Goal: Find specific page/section: Find specific page/section

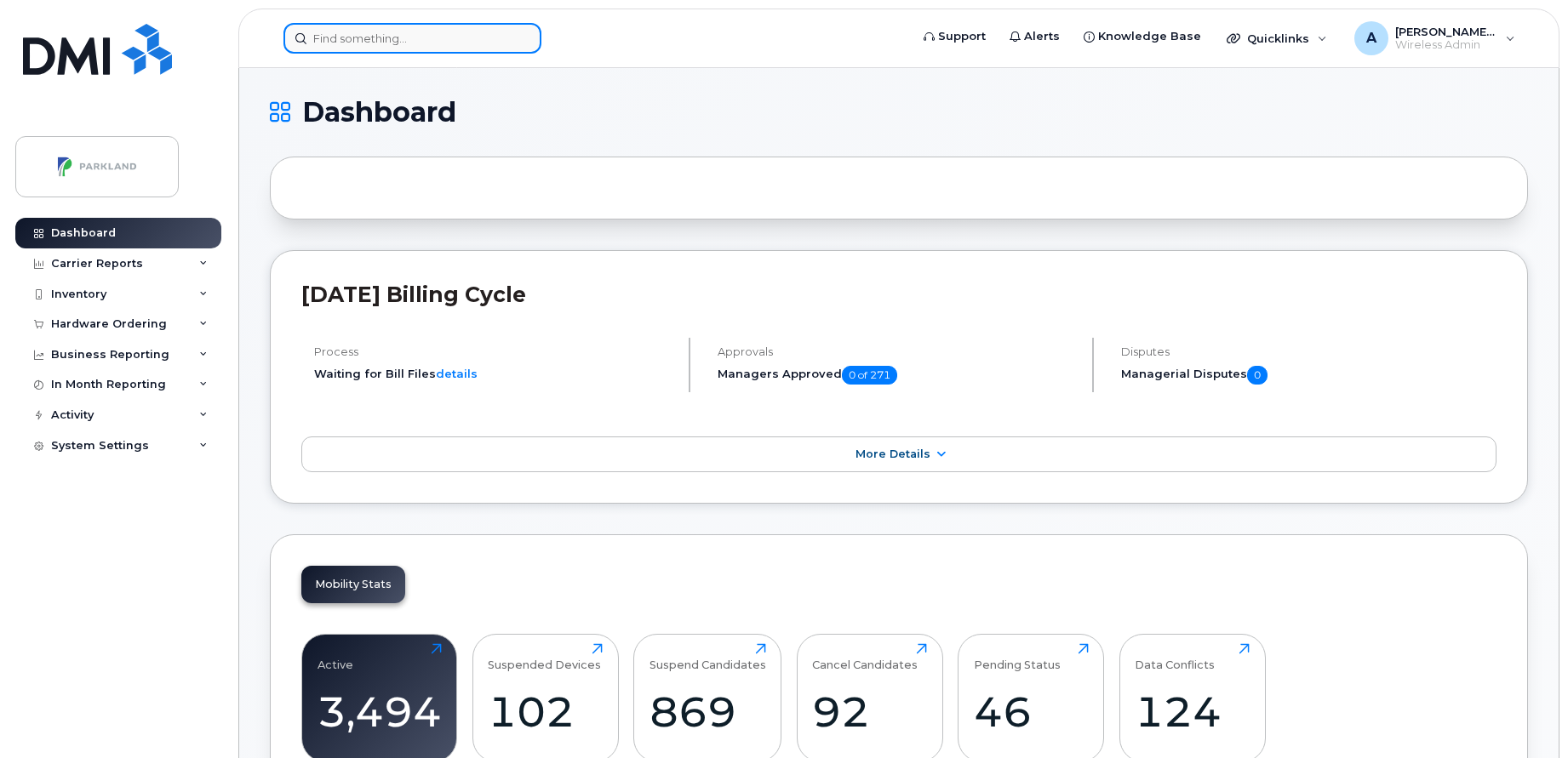
click at [492, 40] on input at bounding box center [412, 39] width 258 height 31
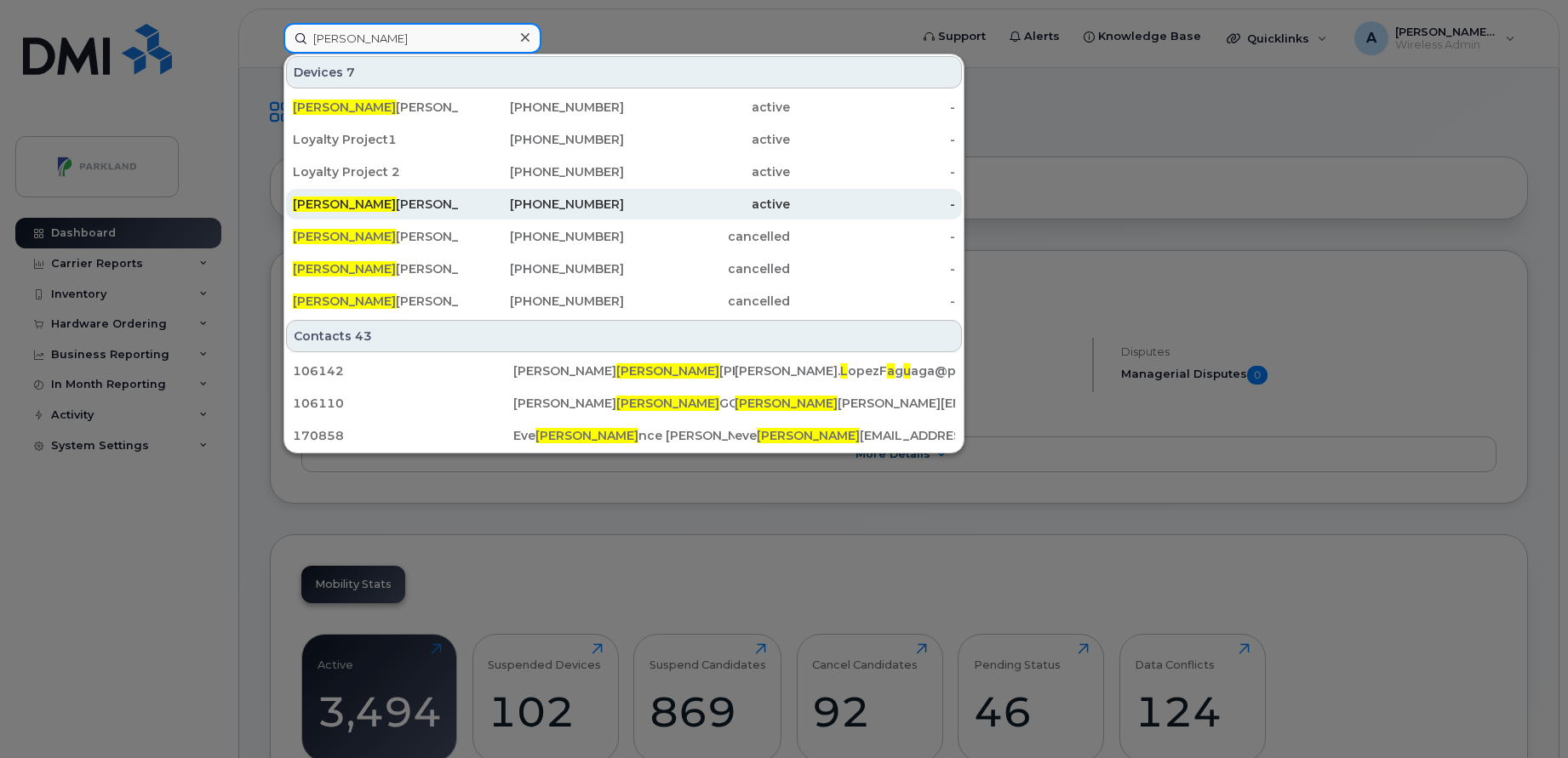
type input "[PERSON_NAME]"
click at [390, 198] on div "[PERSON_NAME]" at bounding box center [376, 204] width 166 height 17
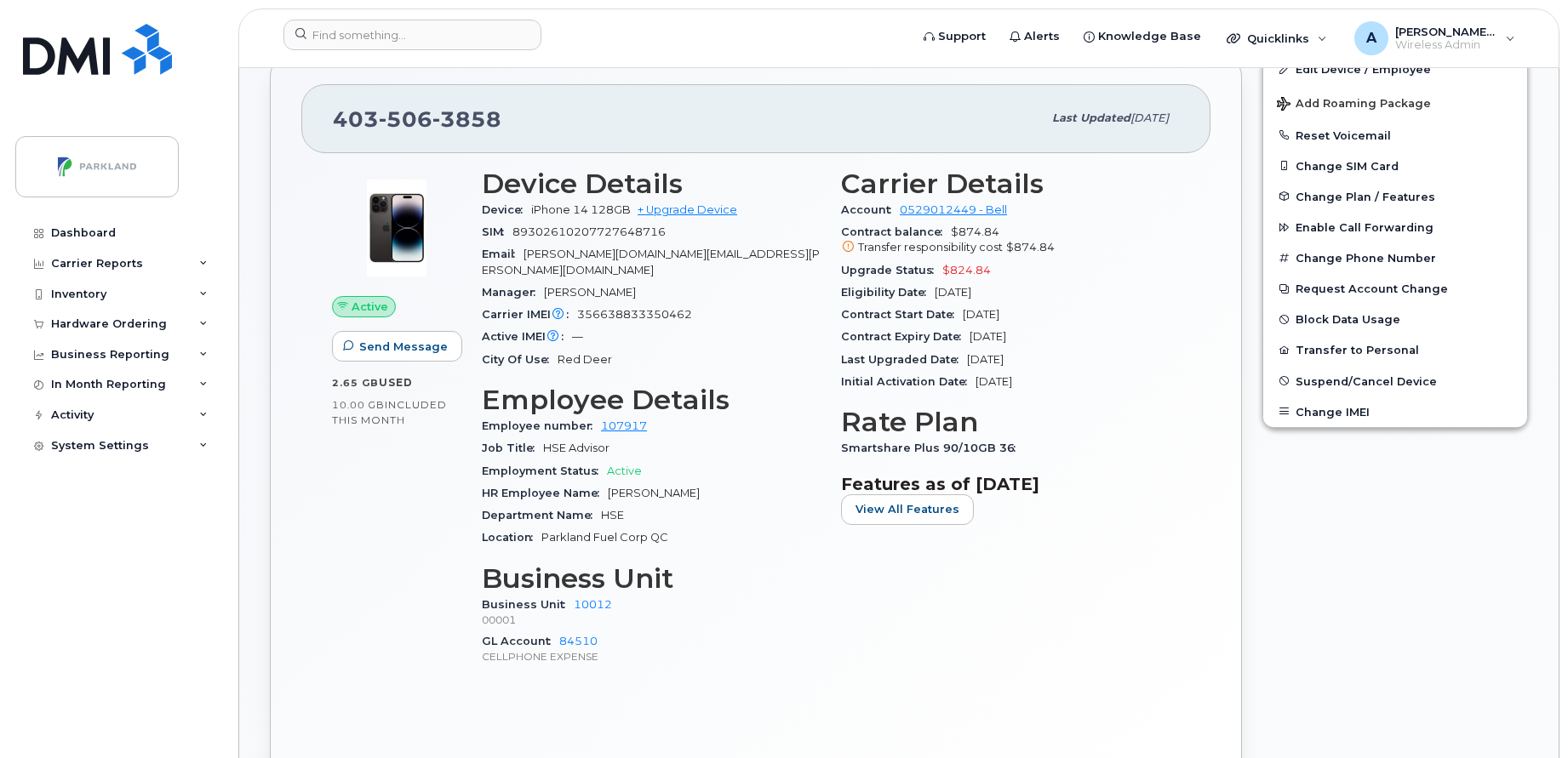
scroll to position [348, 0]
click at [905, 507] on span "View All Features" at bounding box center [908, 508] width 104 height 16
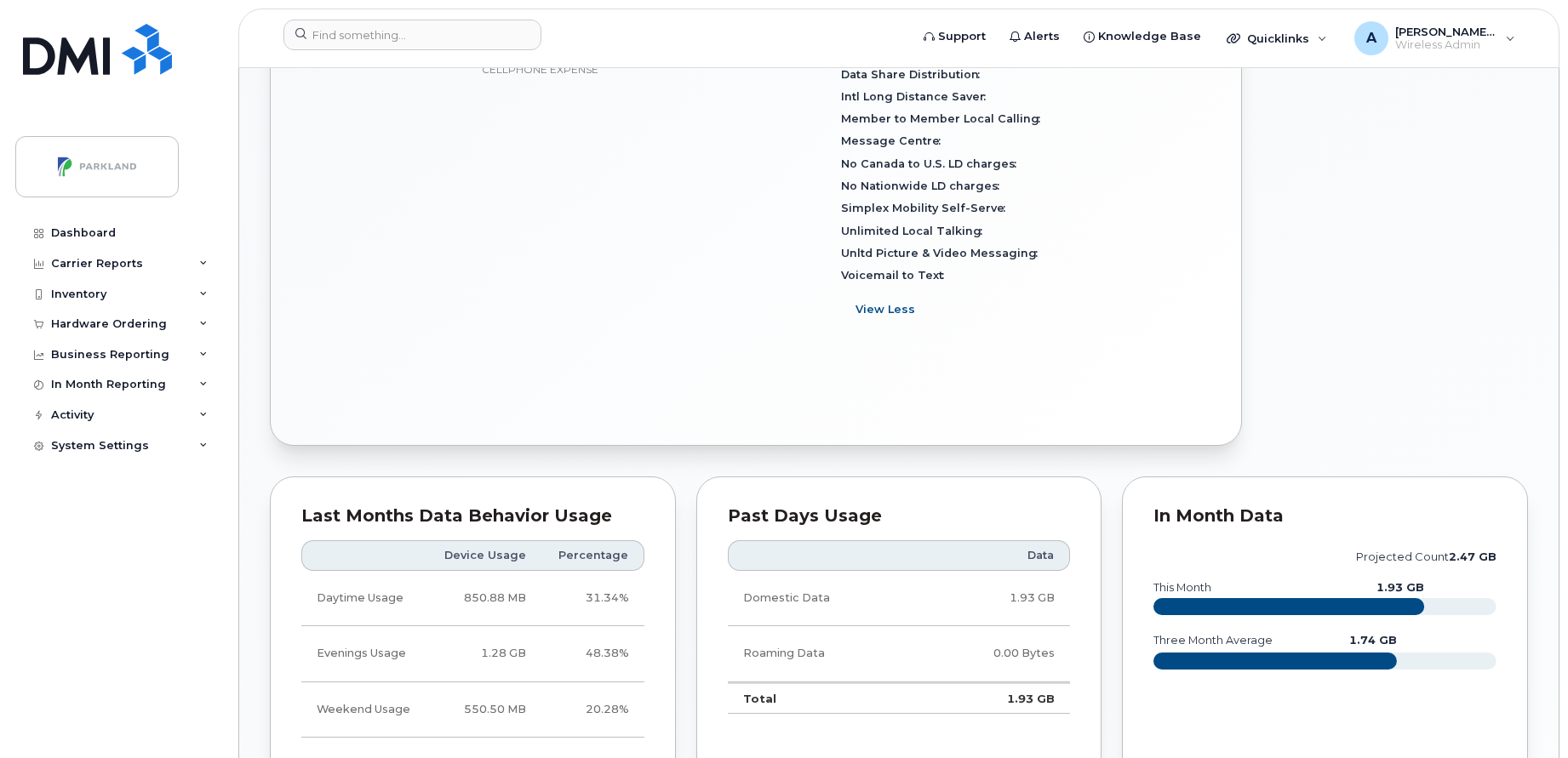
scroll to position [0, 0]
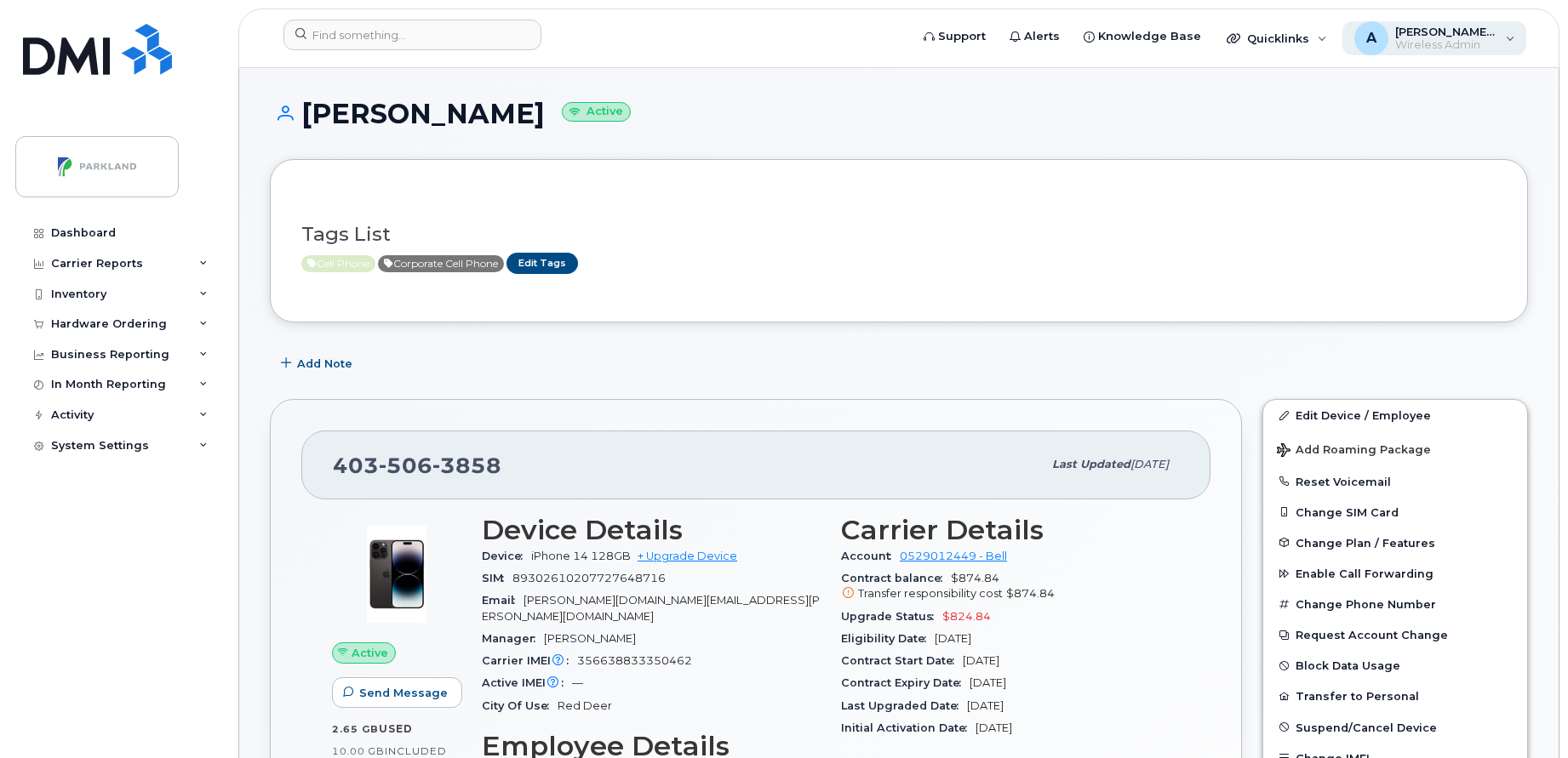
click at [1462, 36] on span "[PERSON_NAME][EMAIL_ADDRESS][PERSON_NAME][DOMAIN_NAME]" at bounding box center [1447, 31] width 102 height 13
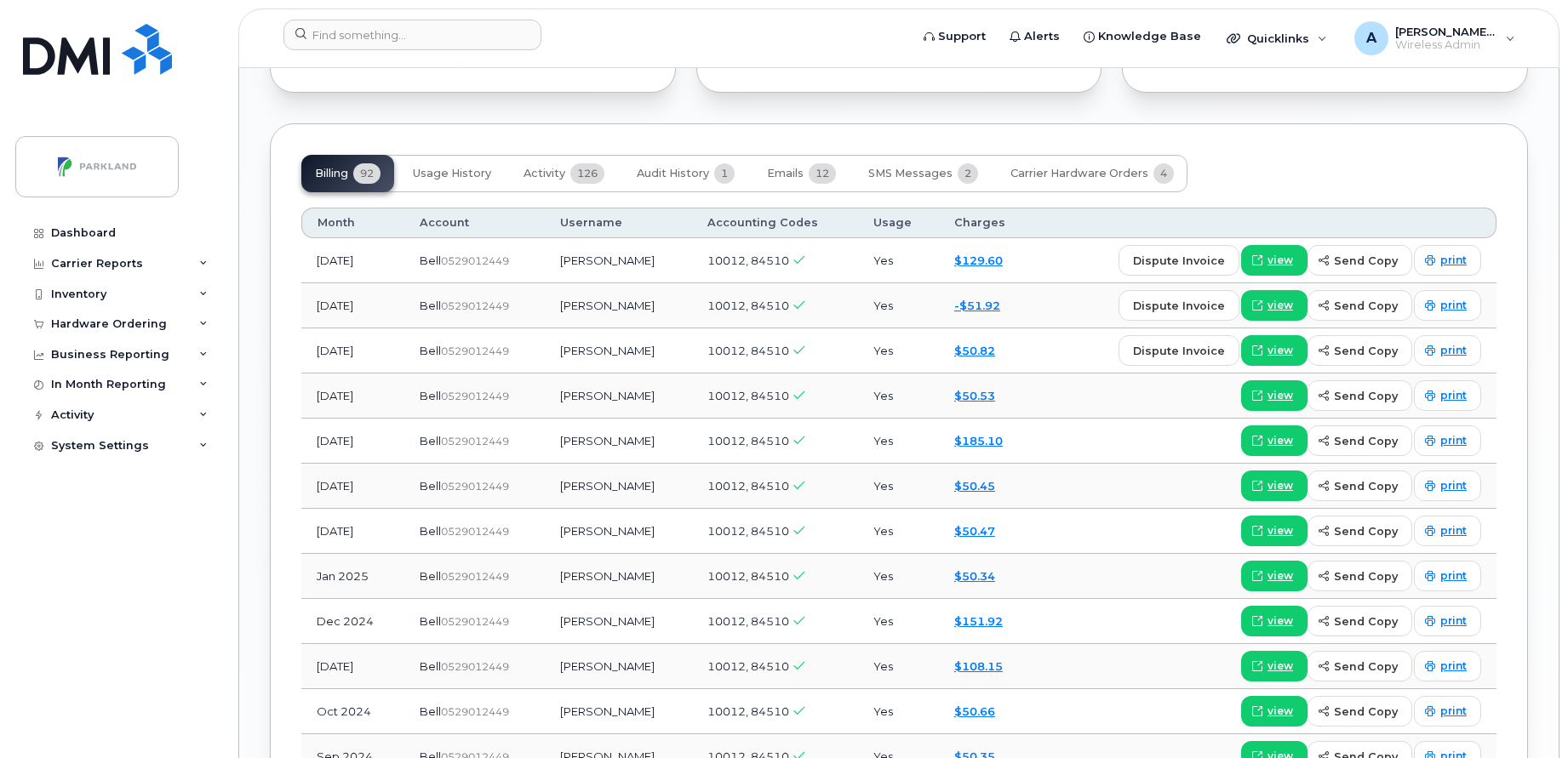
scroll to position [1629, 0]
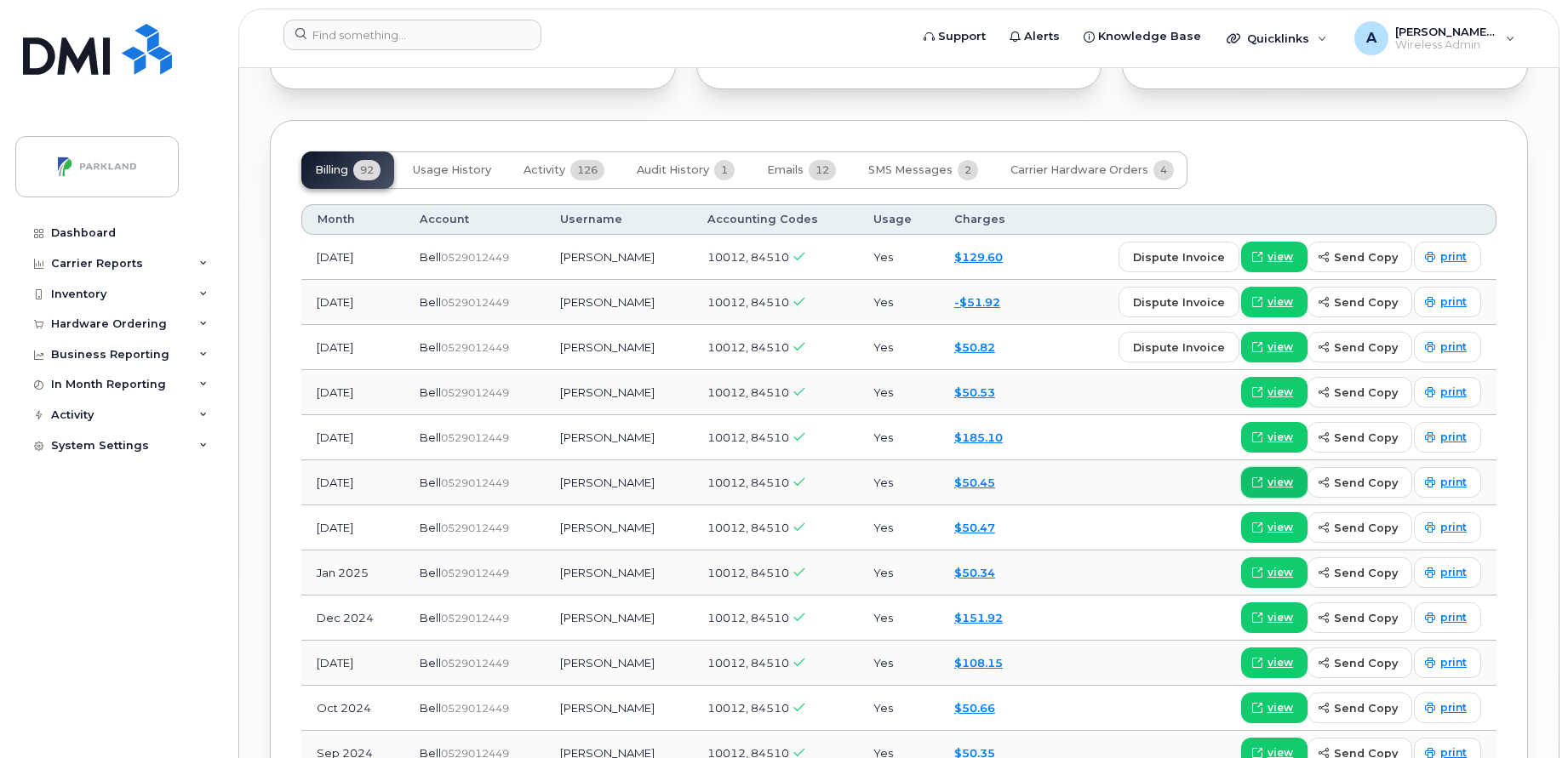
click at [1278, 481] on span "view" at bounding box center [1280, 482] width 25 height 15
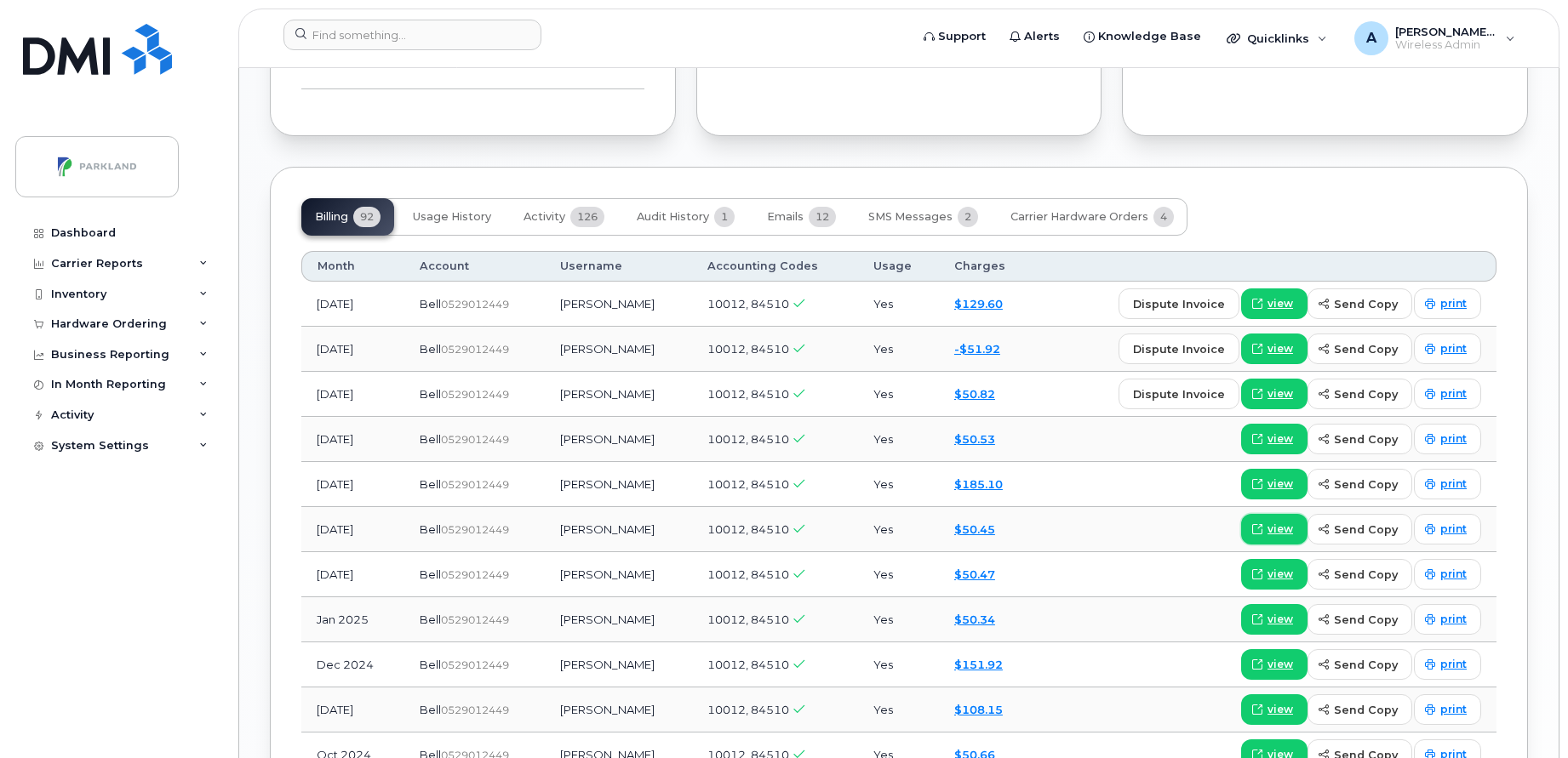
scroll to position [1574, 0]
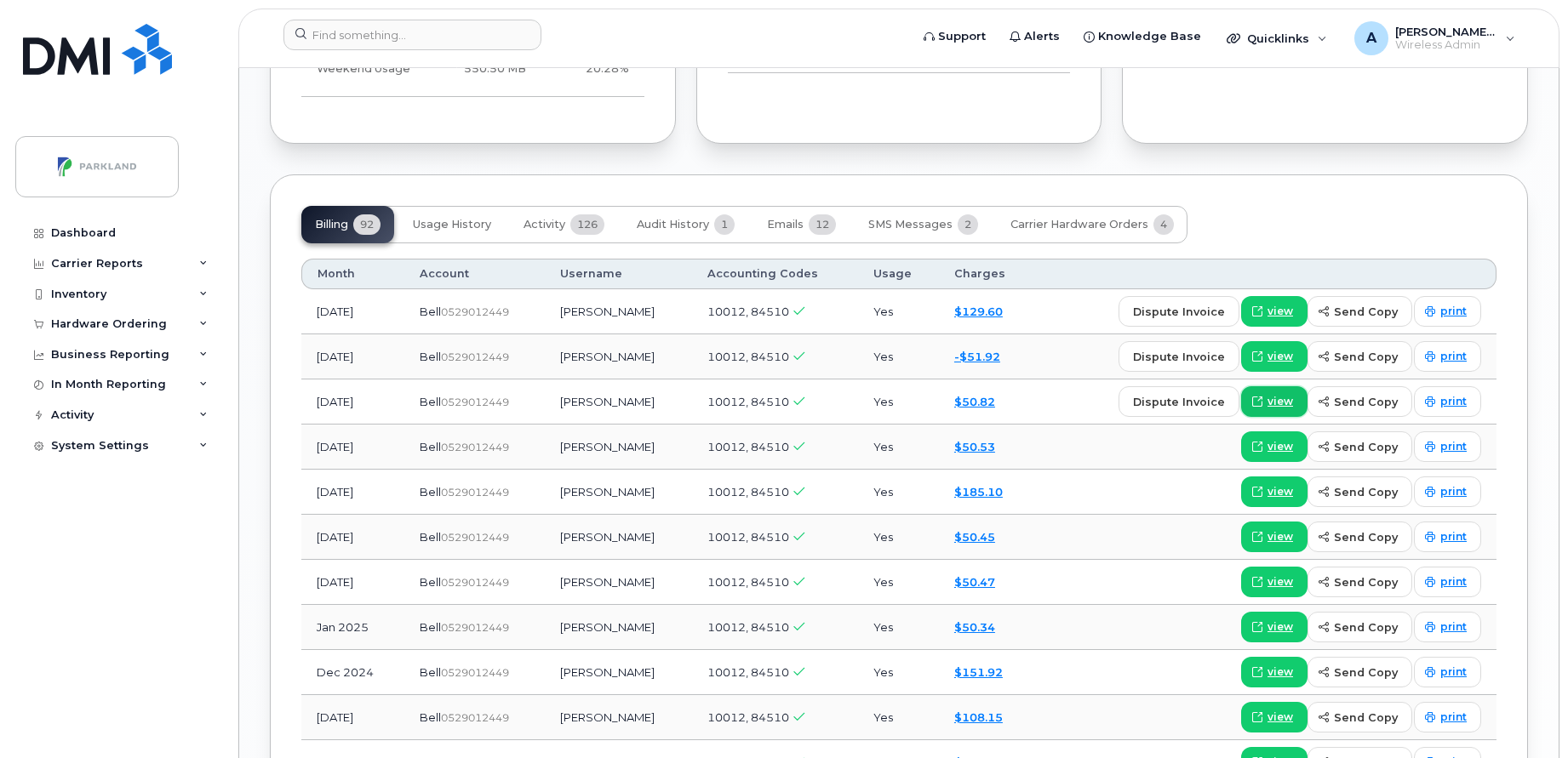
click at [1280, 392] on link "view" at bounding box center [1275, 401] width 66 height 31
click at [1278, 349] on span "view" at bounding box center [1280, 356] width 25 height 15
click at [1281, 446] on span "view" at bounding box center [1280, 446] width 25 height 15
click at [1274, 310] on span "view" at bounding box center [1280, 311] width 25 height 15
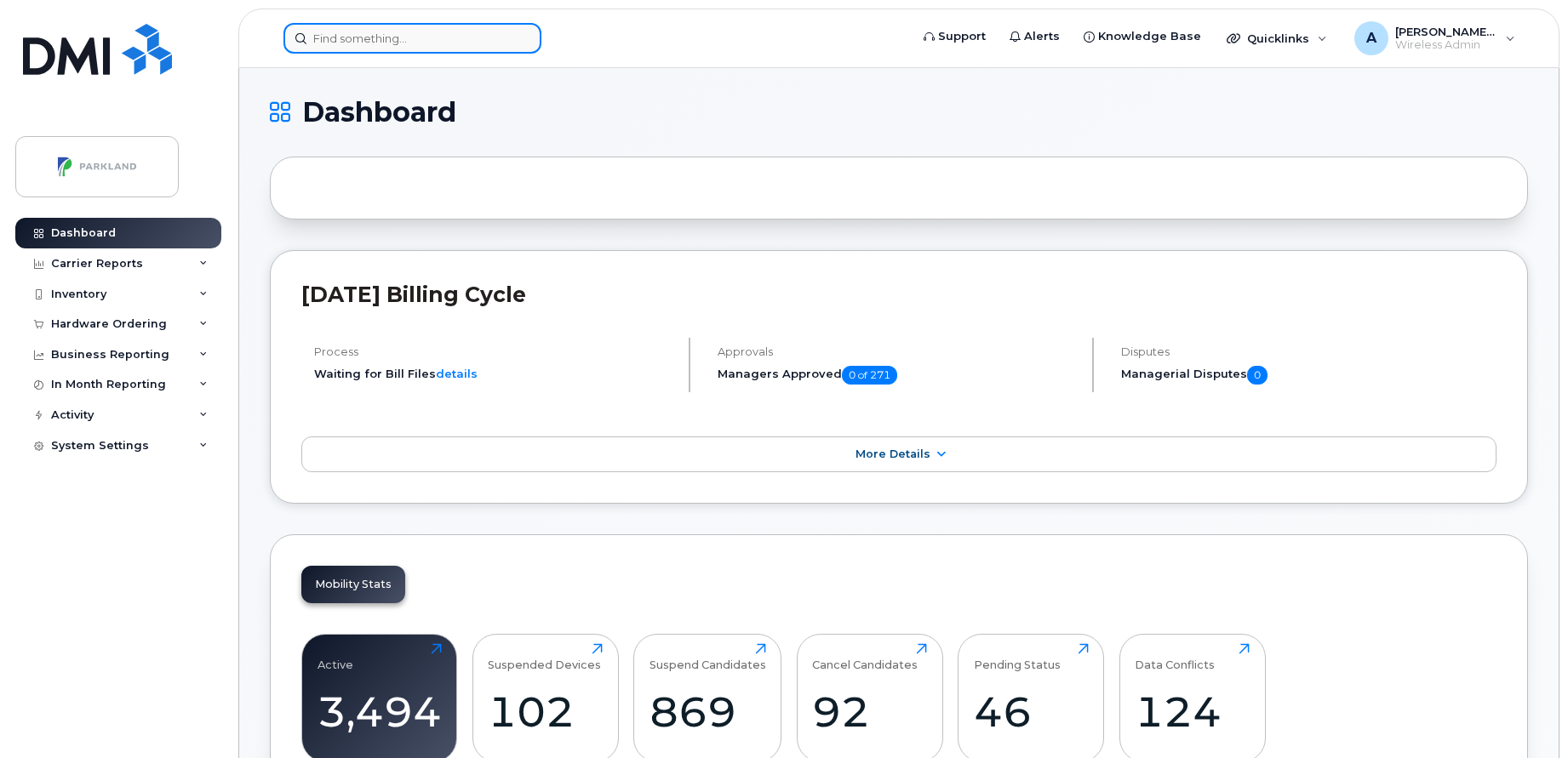
click at [412, 44] on input at bounding box center [412, 39] width 258 height 31
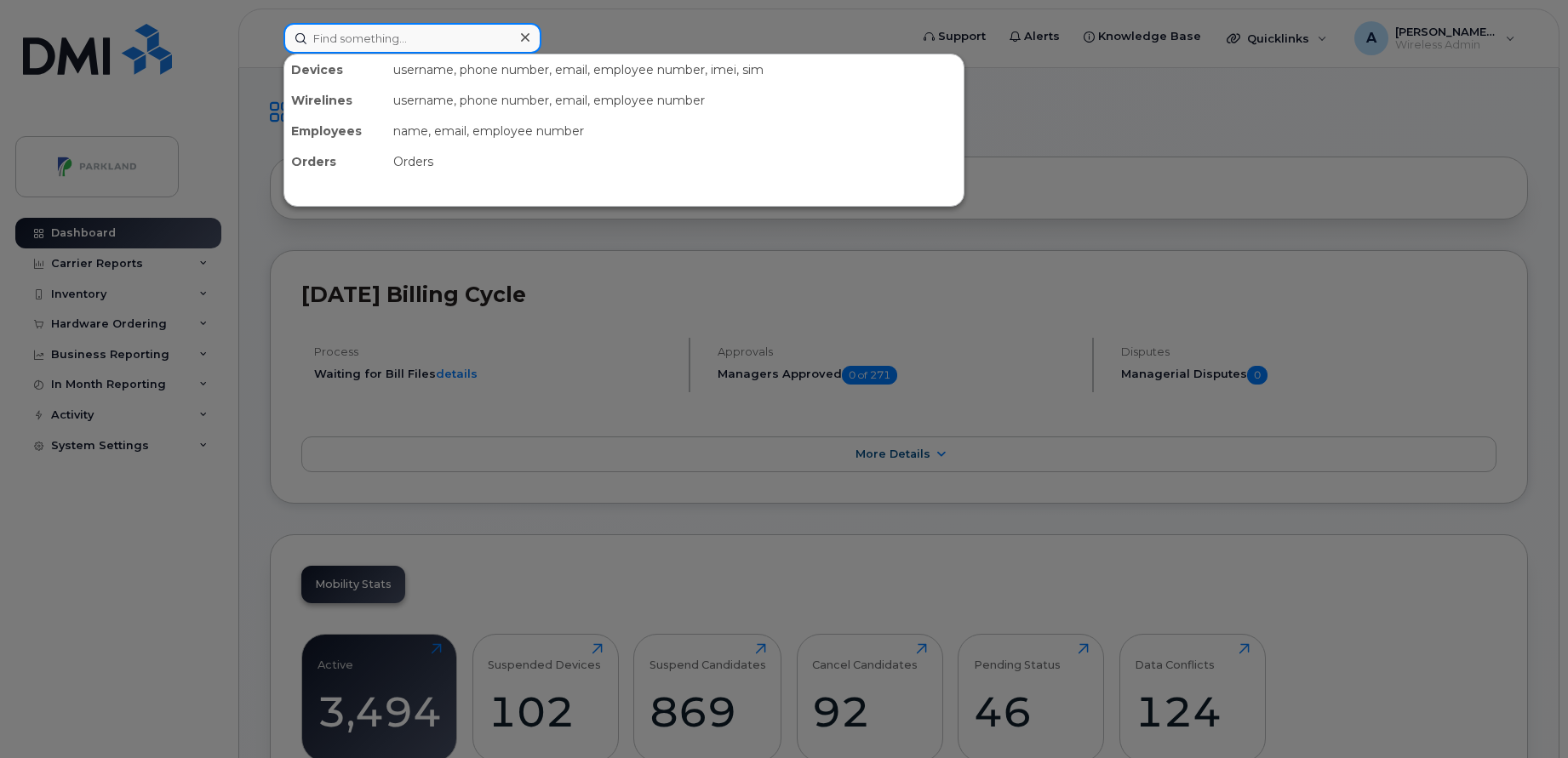
paste input "Francois Perreault"
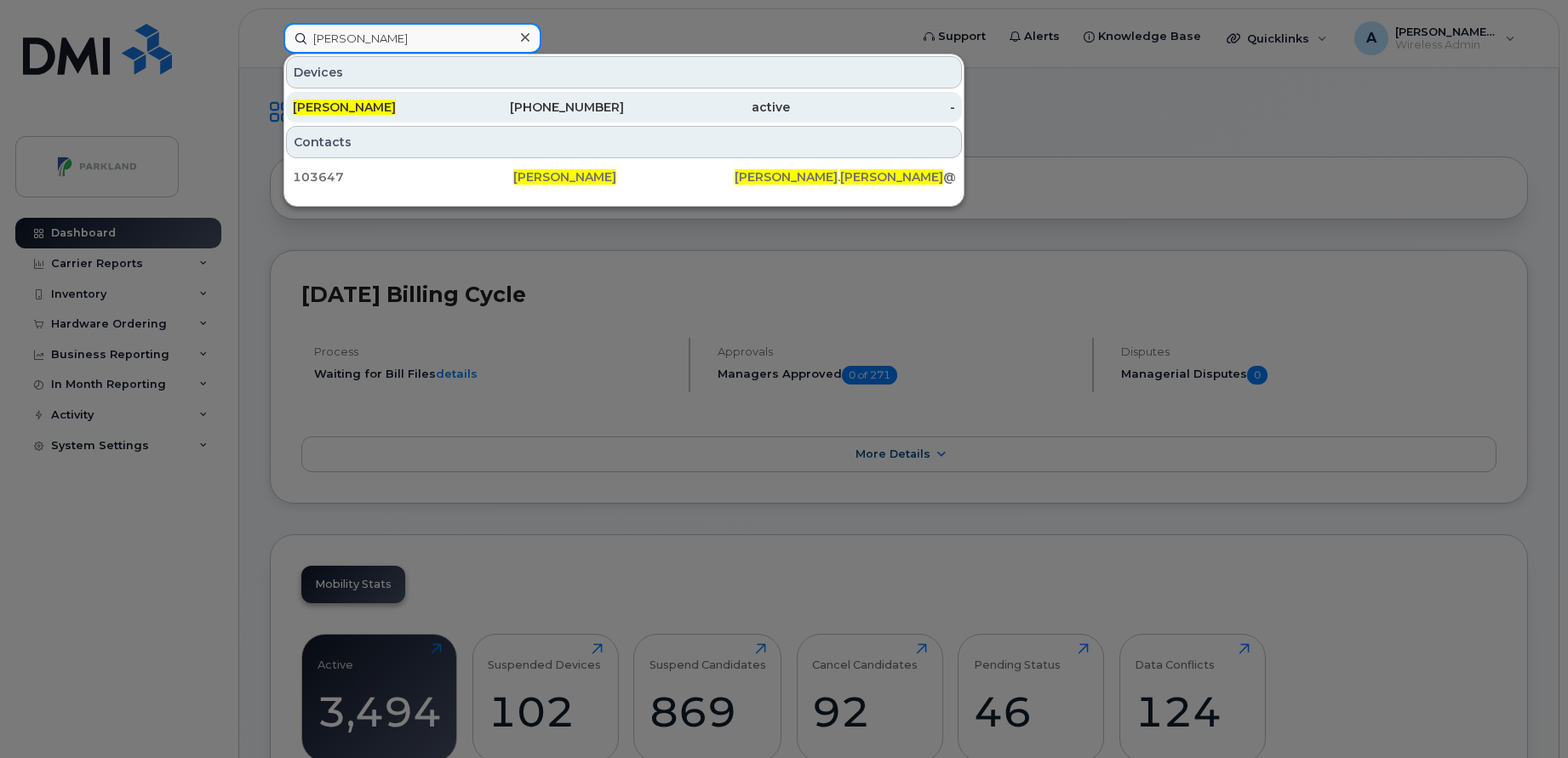
type input "Francois Perreault"
click at [553, 105] on div "514-607-5415" at bounding box center [542, 107] width 166 height 17
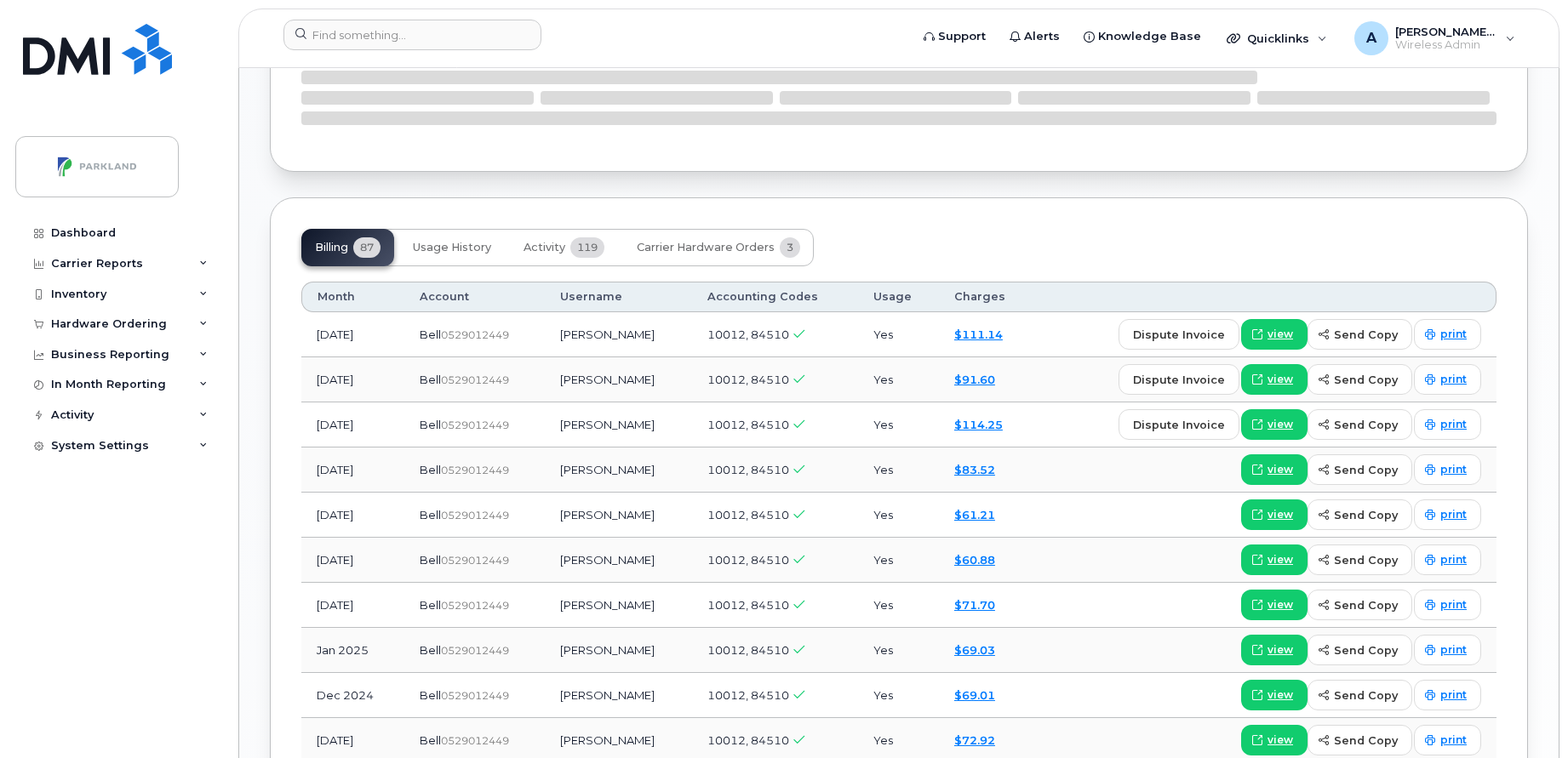
scroll to position [1212, 0]
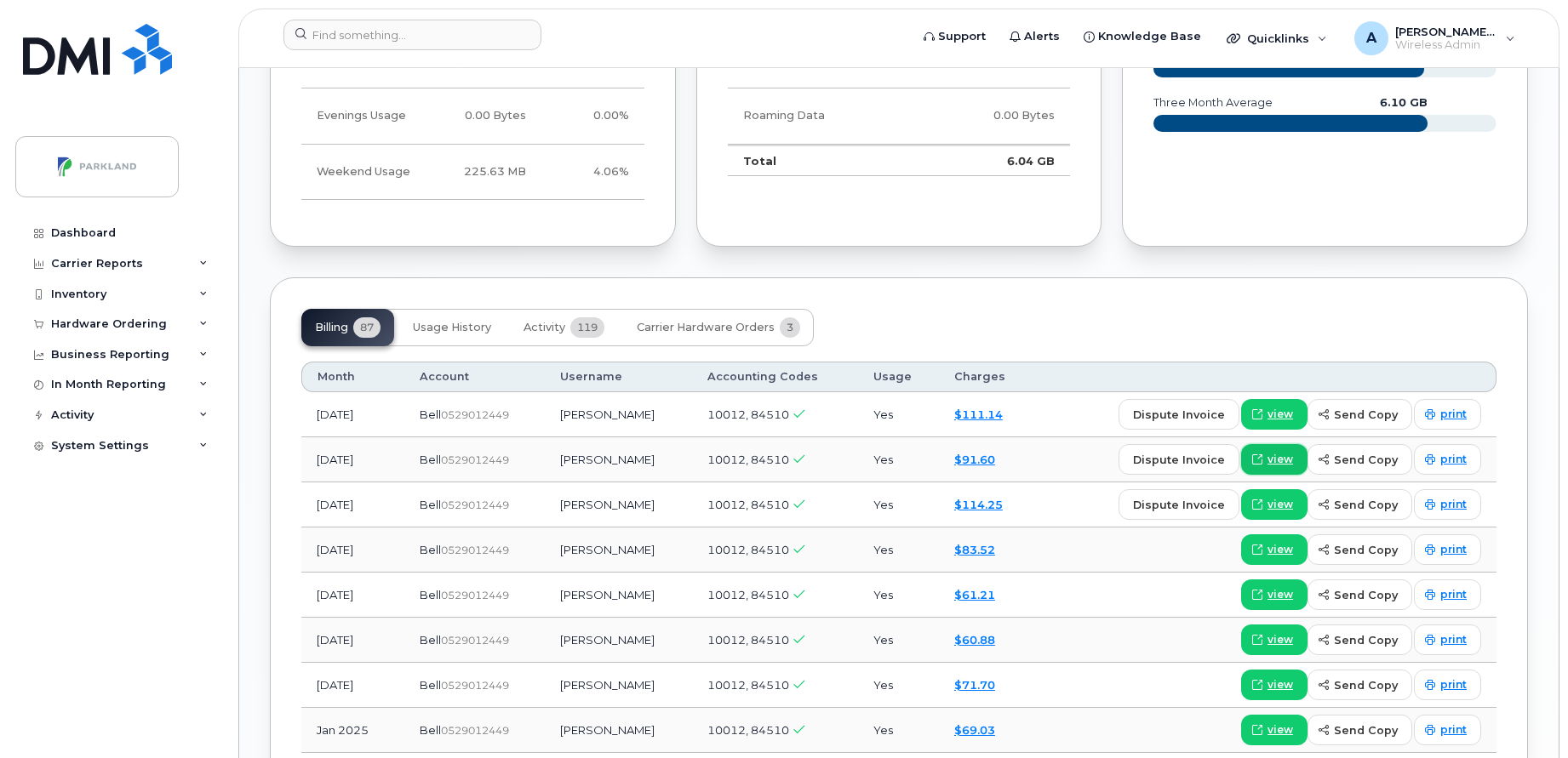
click at [1280, 456] on span "view" at bounding box center [1280, 459] width 25 height 15
click at [1278, 413] on span "view" at bounding box center [1280, 414] width 25 height 15
click at [1288, 463] on span "view" at bounding box center [1280, 459] width 25 height 15
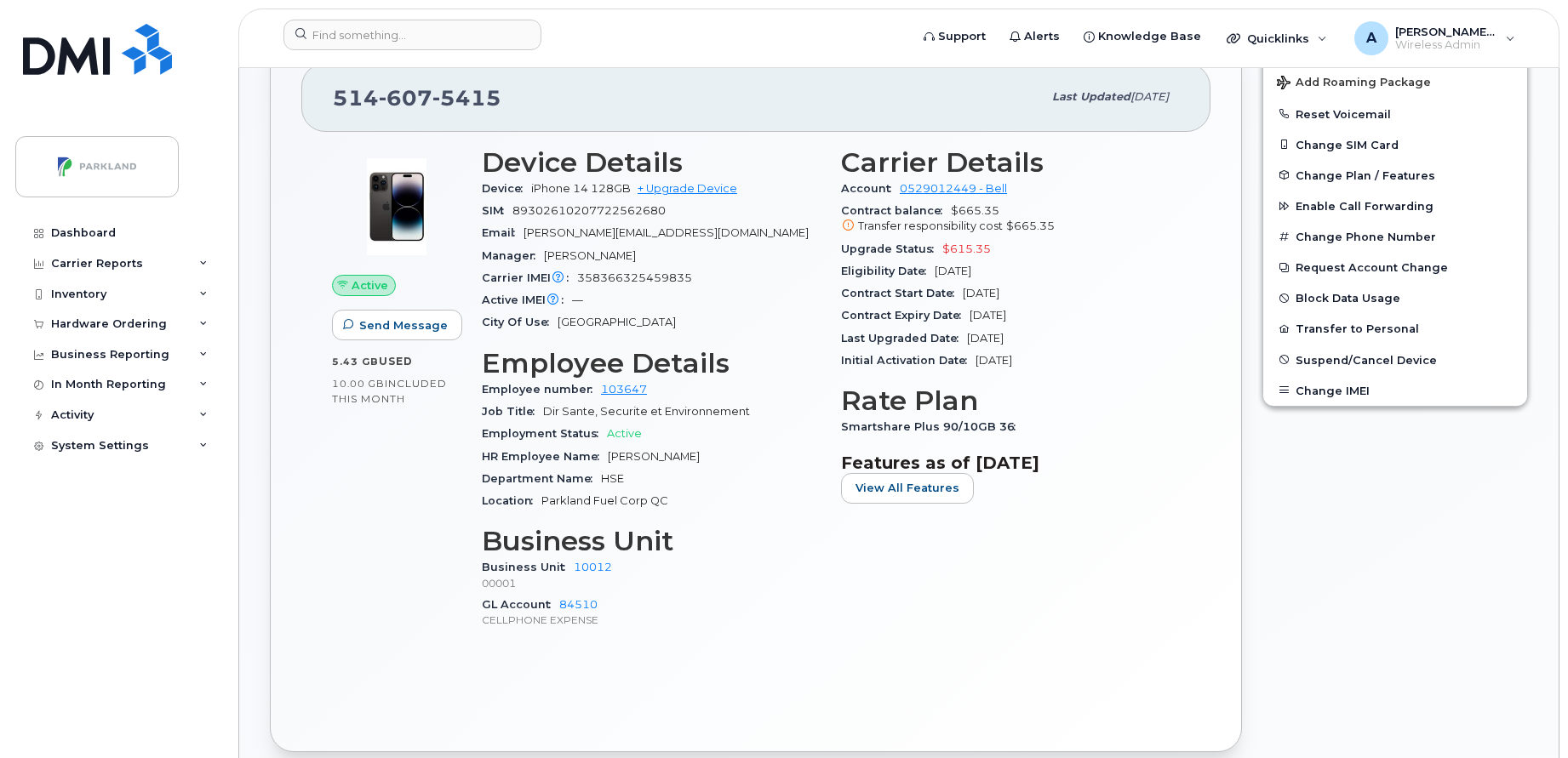
scroll to position [0, 0]
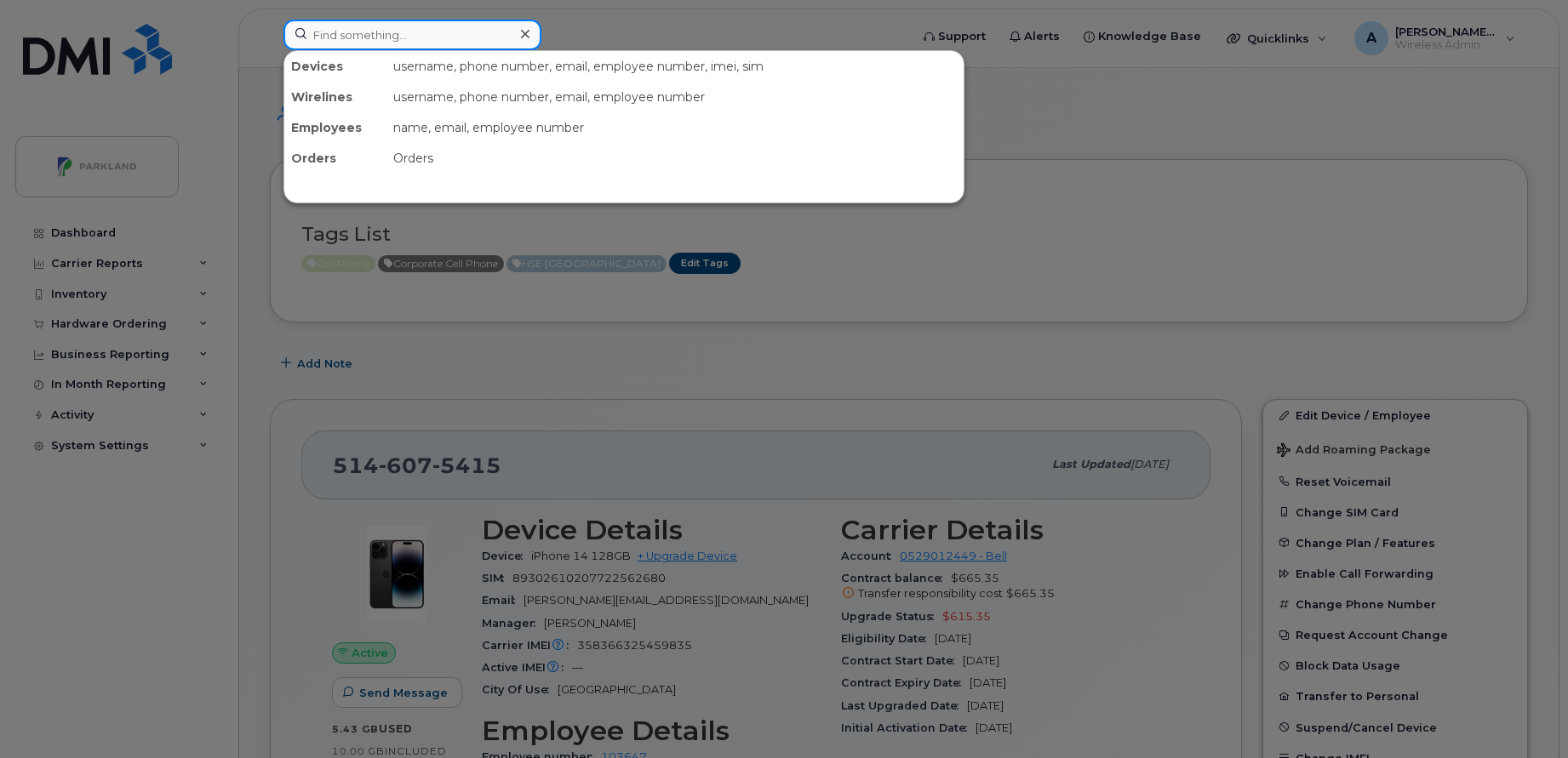
click at [490, 37] on input at bounding box center [412, 35] width 258 height 31
paste input "[PERSON_NAME]"
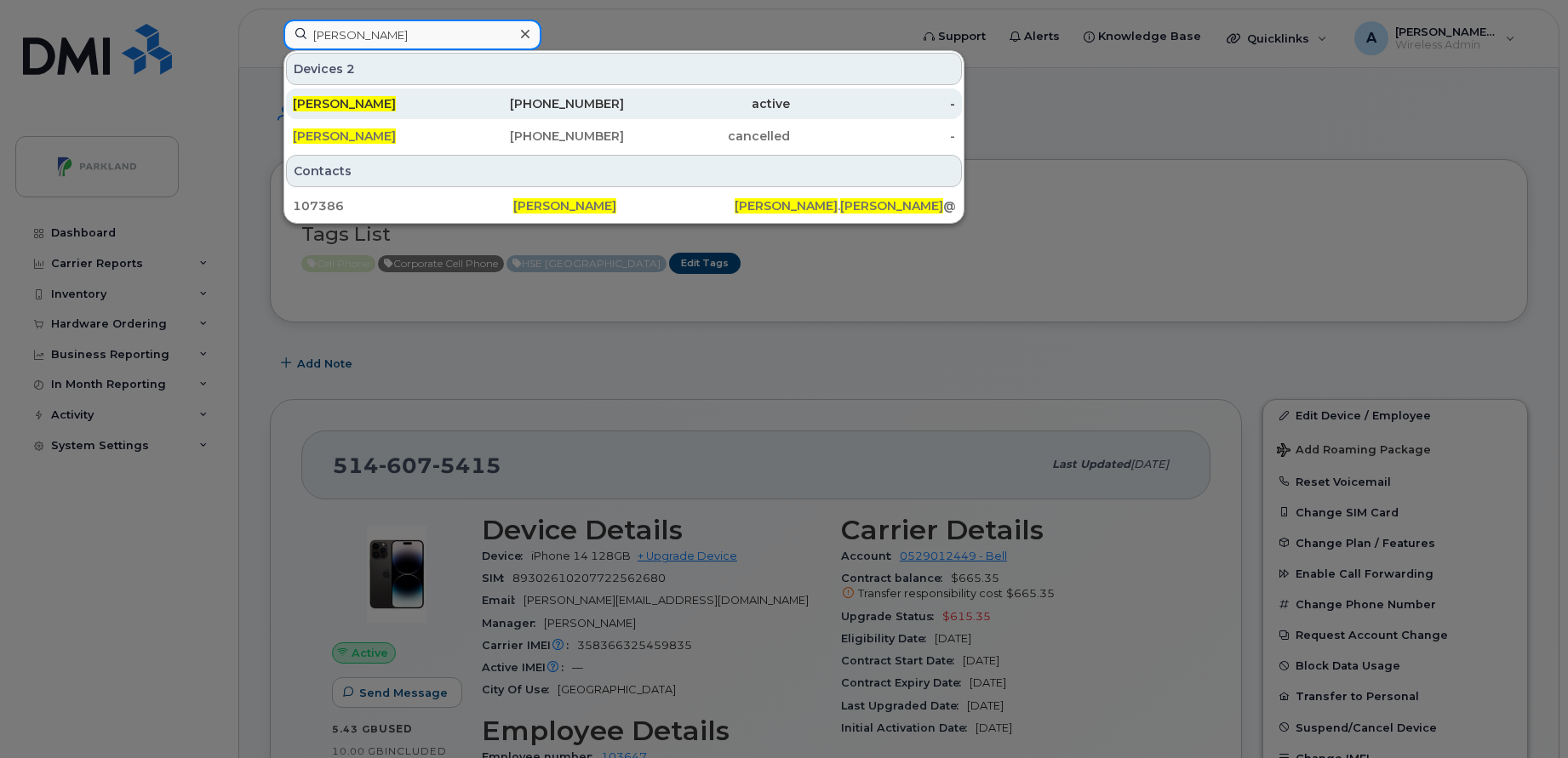
type input "[PERSON_NAME]"
click at [506, 102] on div "[PHONE_NUMBER]" at bounding box center [542, 103] width 166 height 17
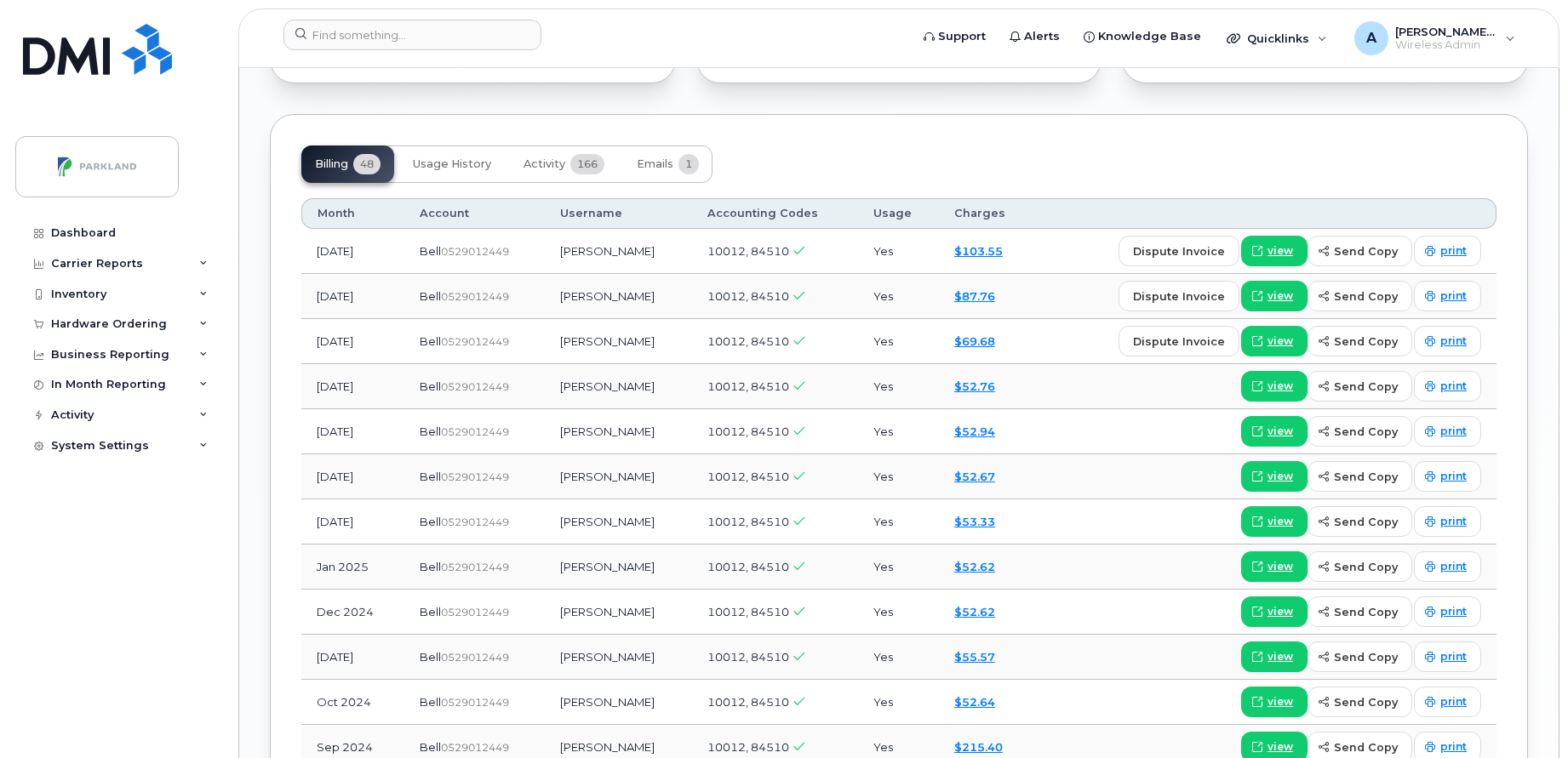
scroll to position [1442, 0]
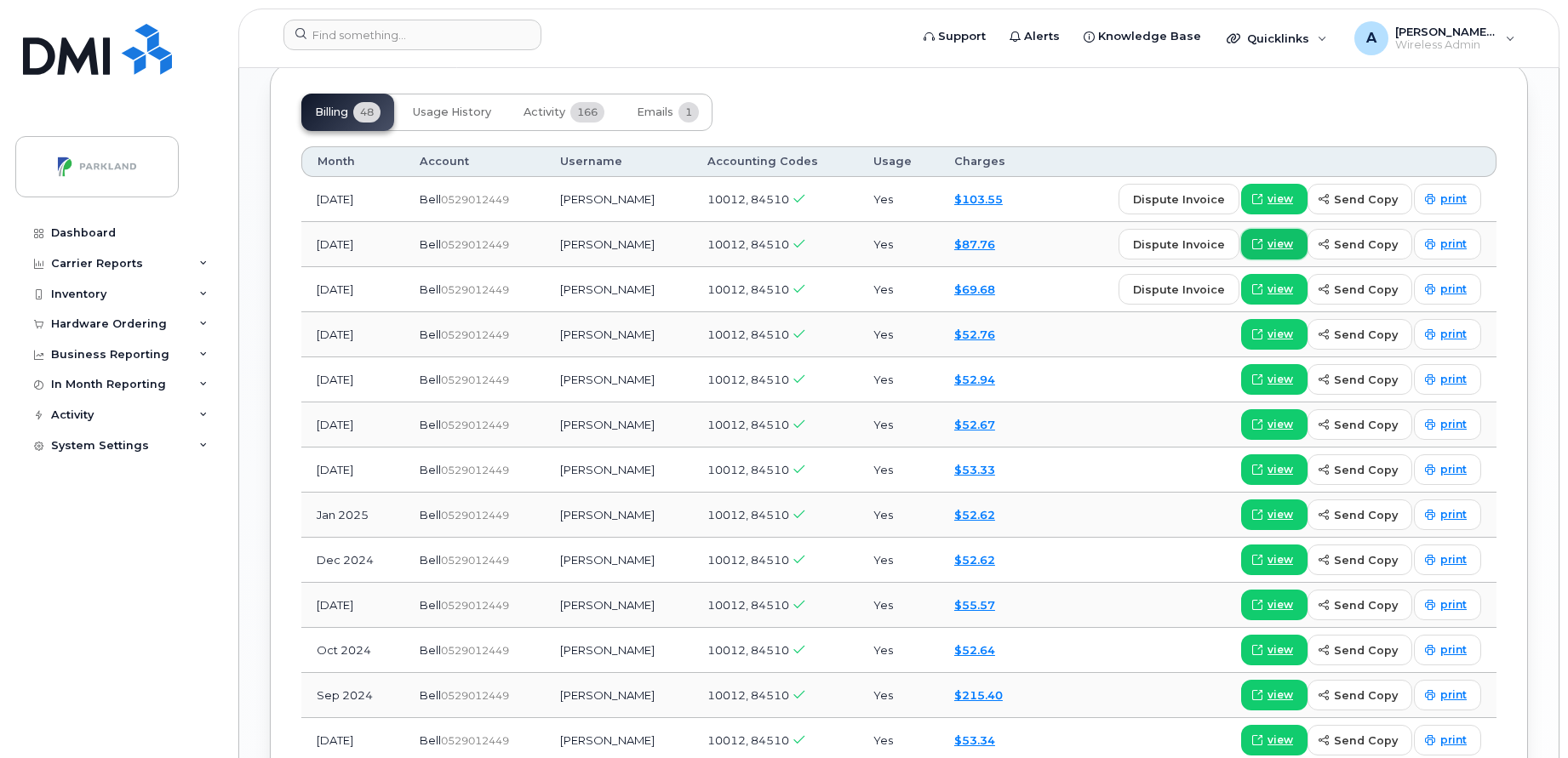
click at [1271, 230] on link "view" at bounding box center [1275, 244] width 66 height 31
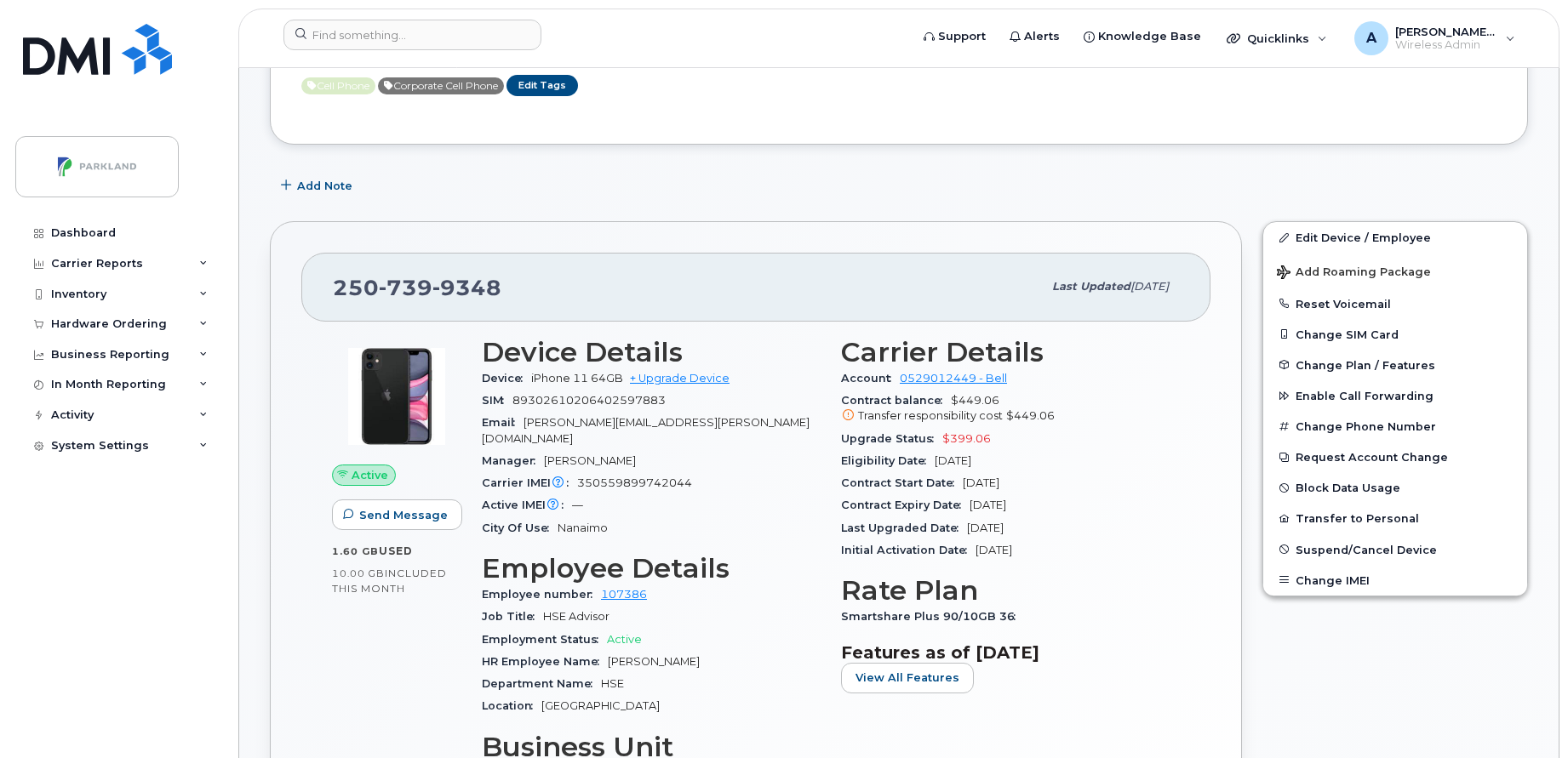
scroll to position [171, 0]
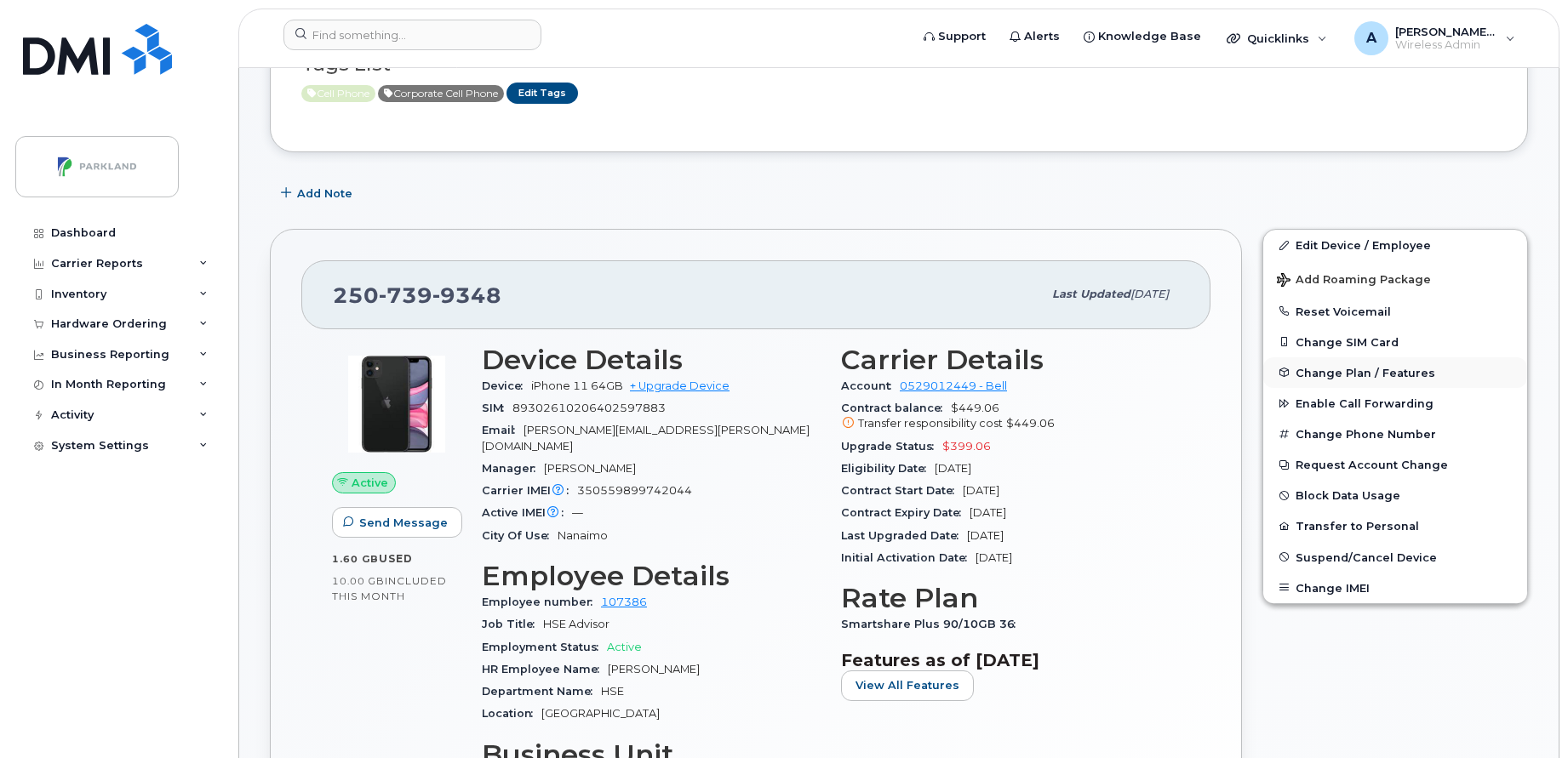
click at [1363, 366] on span "Change Plan / Features" at bounding box center [1365, 372] width 139 height 13
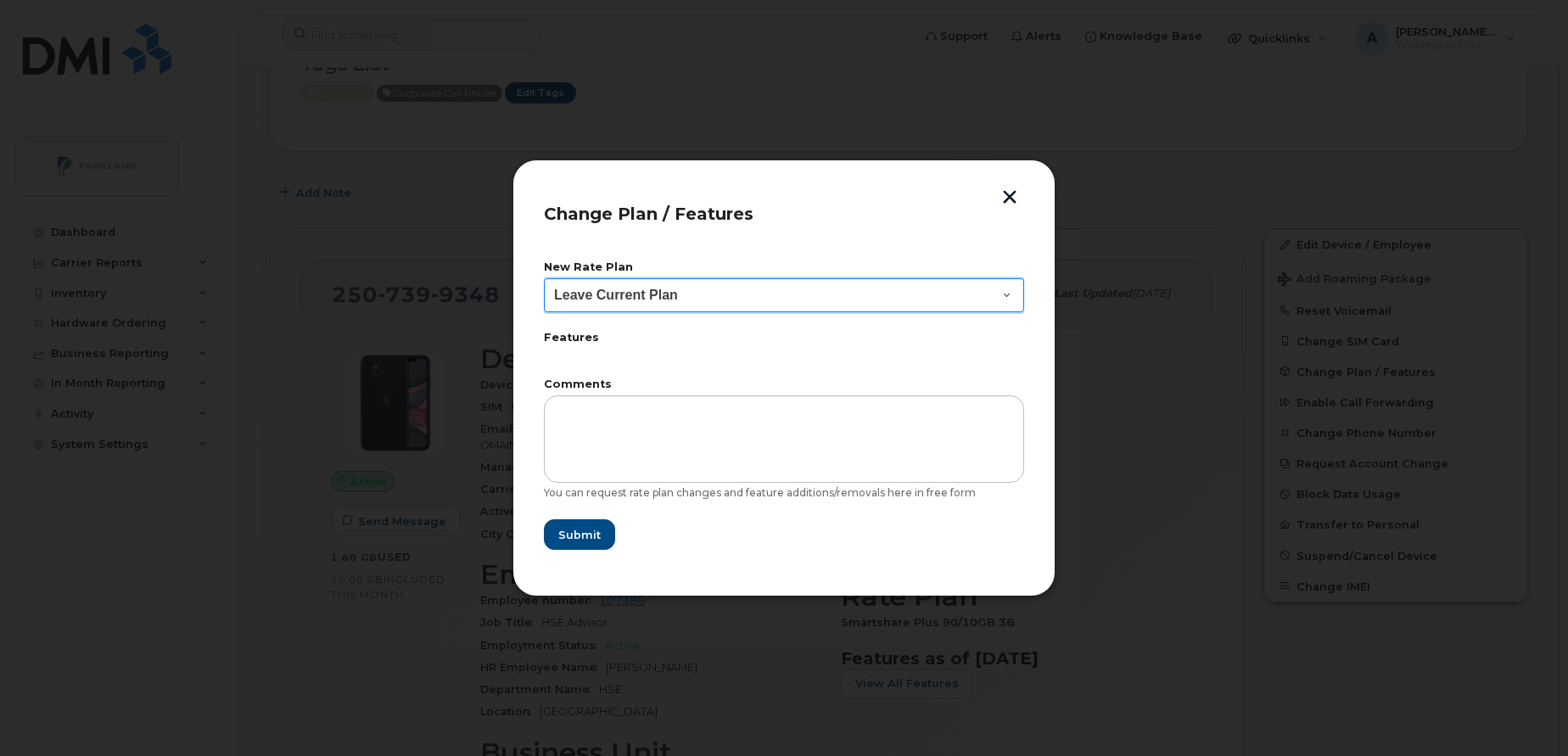
click at [767, 304] on select "Leave Current Plan BYOD Corp SmartShare 50 BYOD Corp Smartshare 25 Corp SmartSh…" at bounding box center [784, 296] width 480 height 34
click at [902, 233] on header "Change Plan / Features" at bounding box center [784, 219] width 480 height 56
click at [1008, 197] on button "button" at bounding box center [1009, 199] width 25 height 18
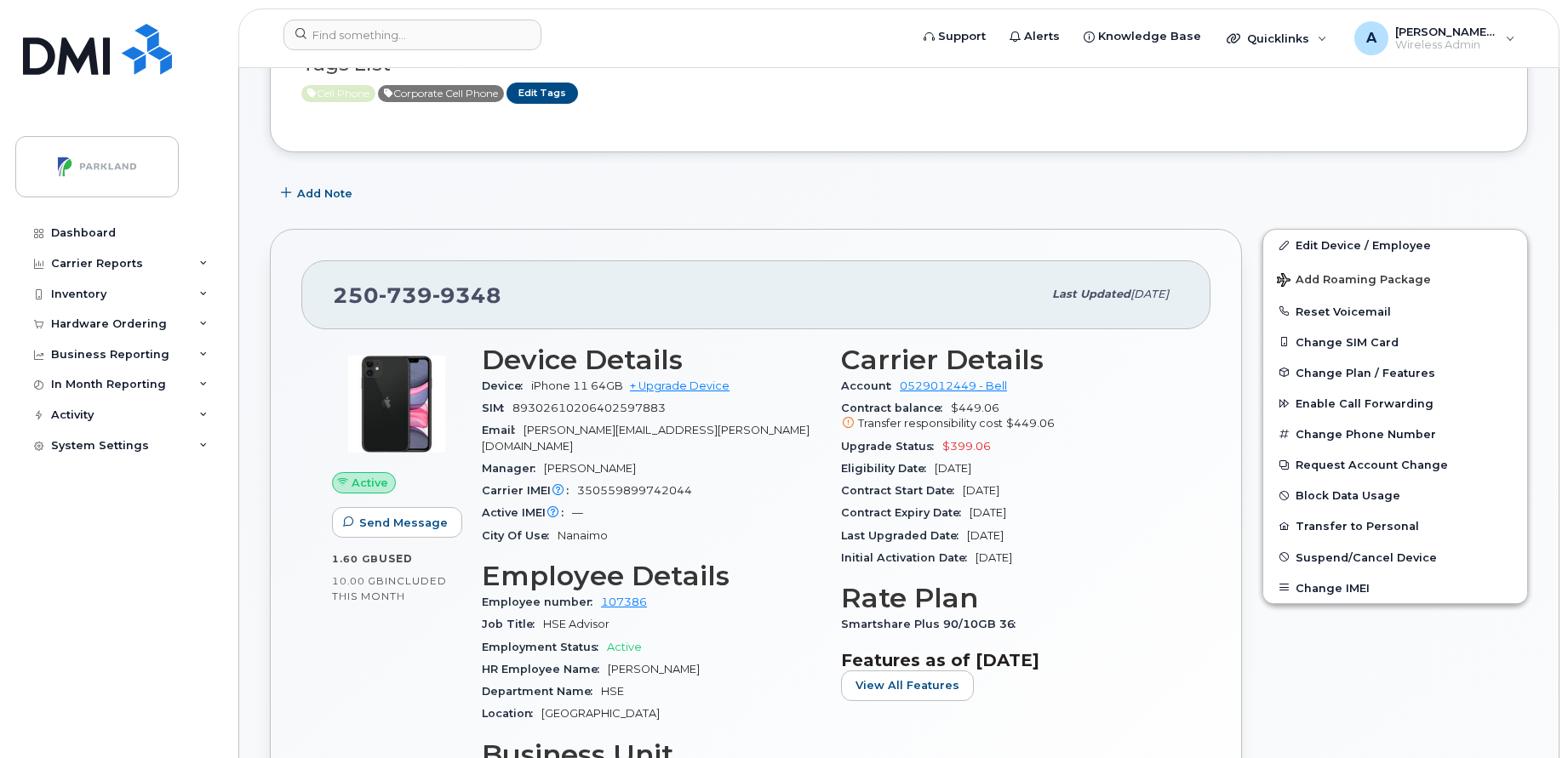
scroll to position [0, 0]
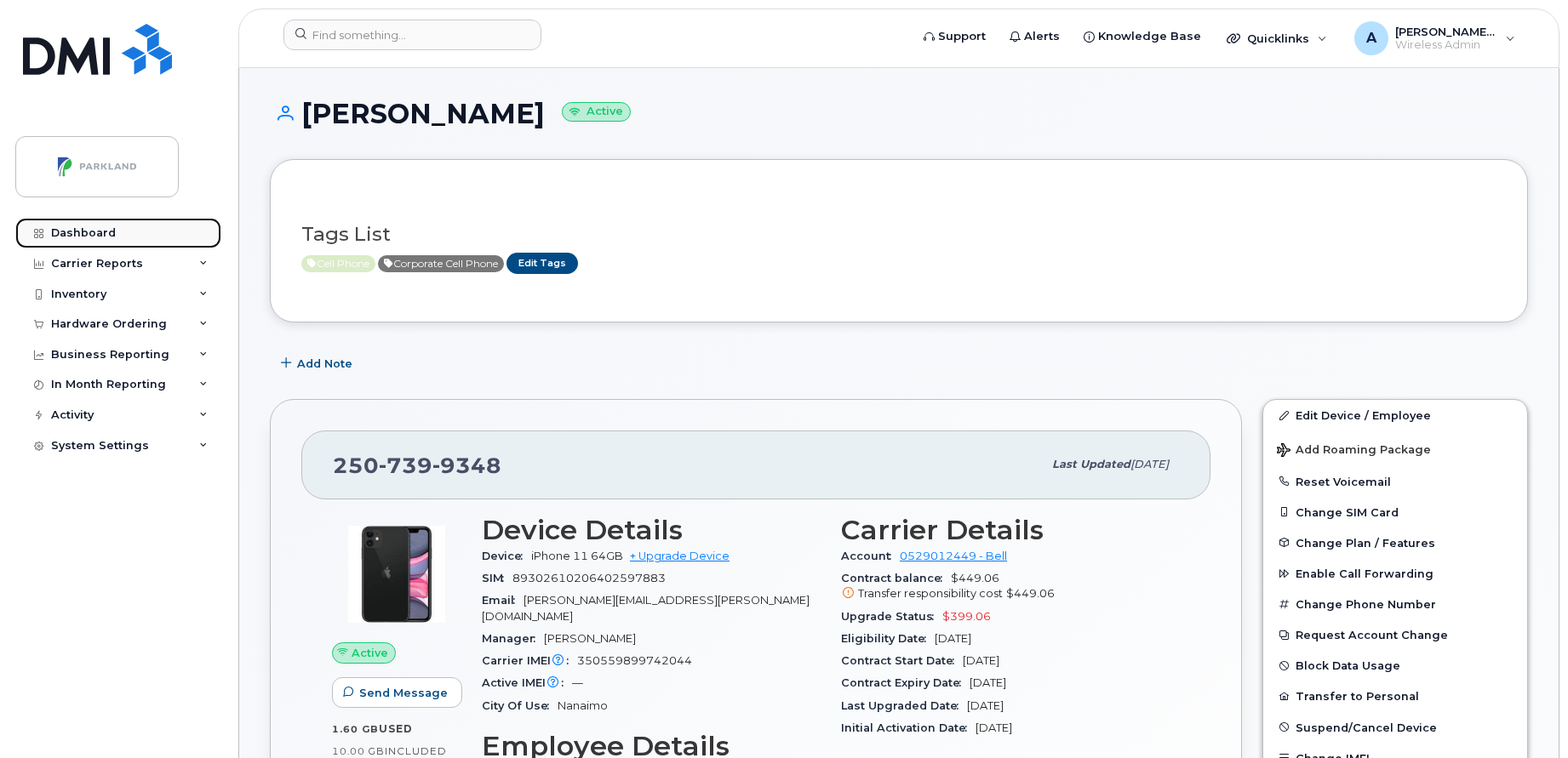
click at [100, 223] on link "Dashboard" at bounding box center [118, 234] width 206 height 31
